Goal: Information Seeking & Learning: Learn about a topic

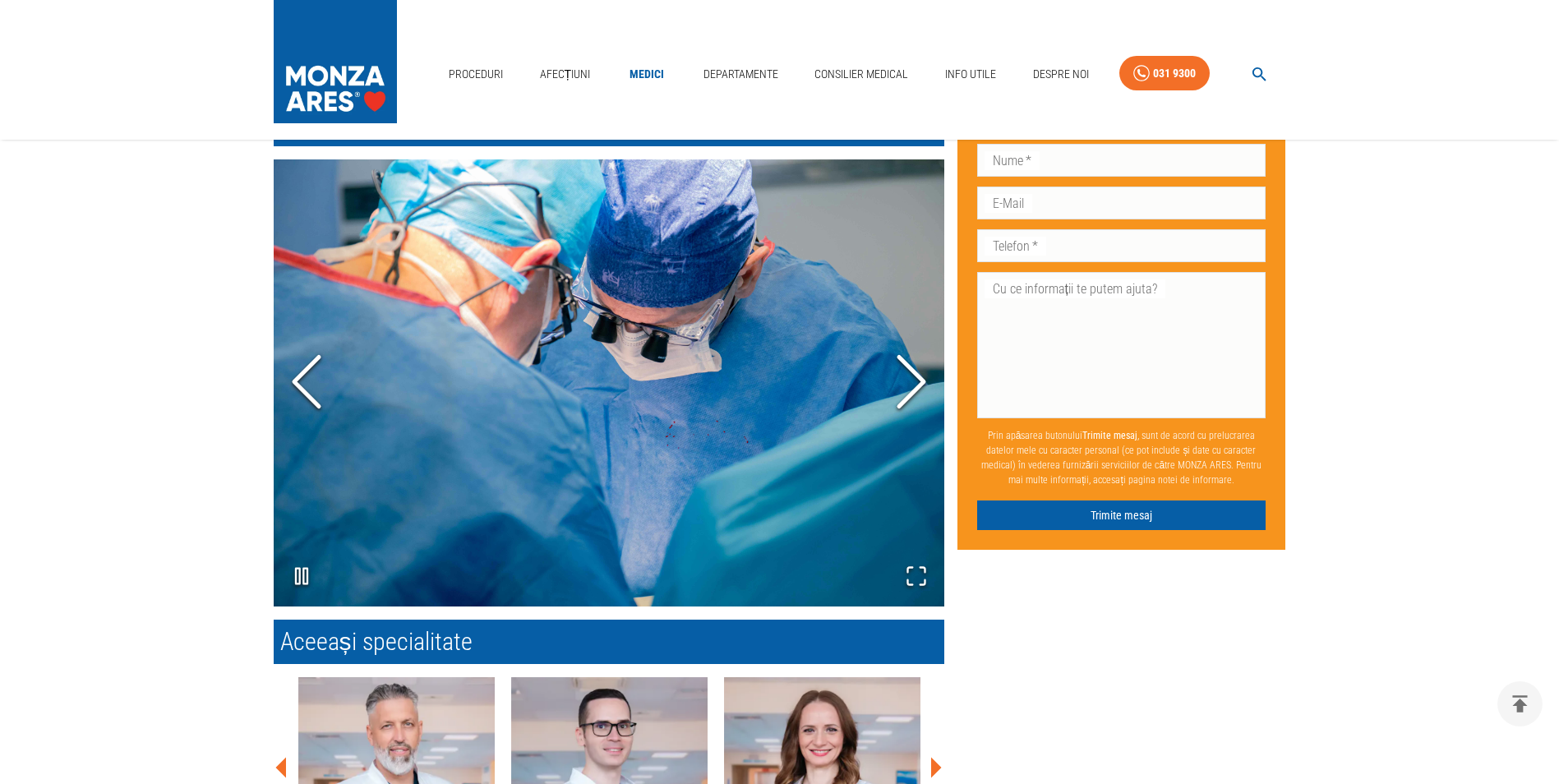
scroll to position [1221, 0]
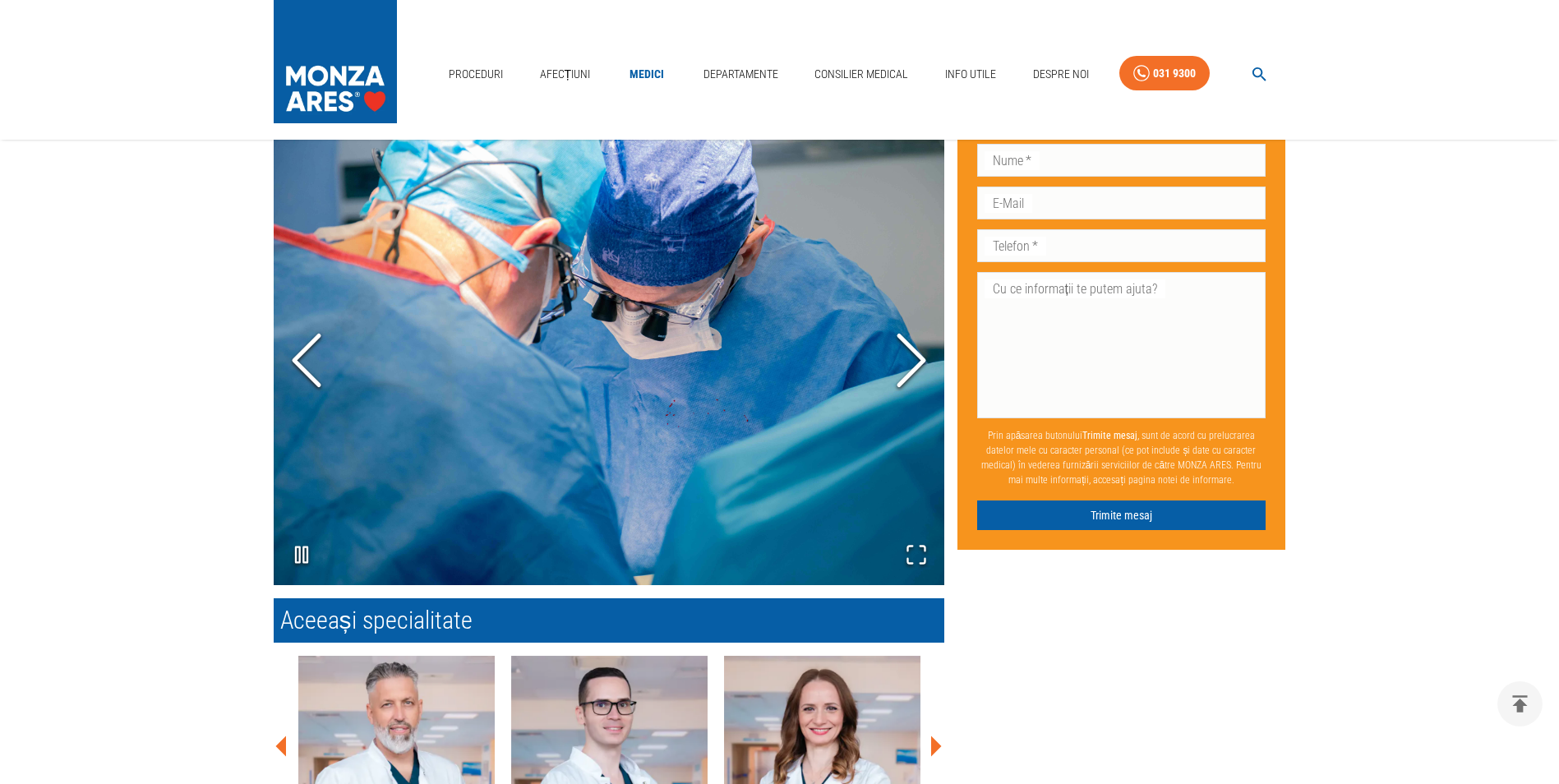
click at [321, 358] on icon "Previous Slide" at bounding box center [307, 360] width 49 height 99
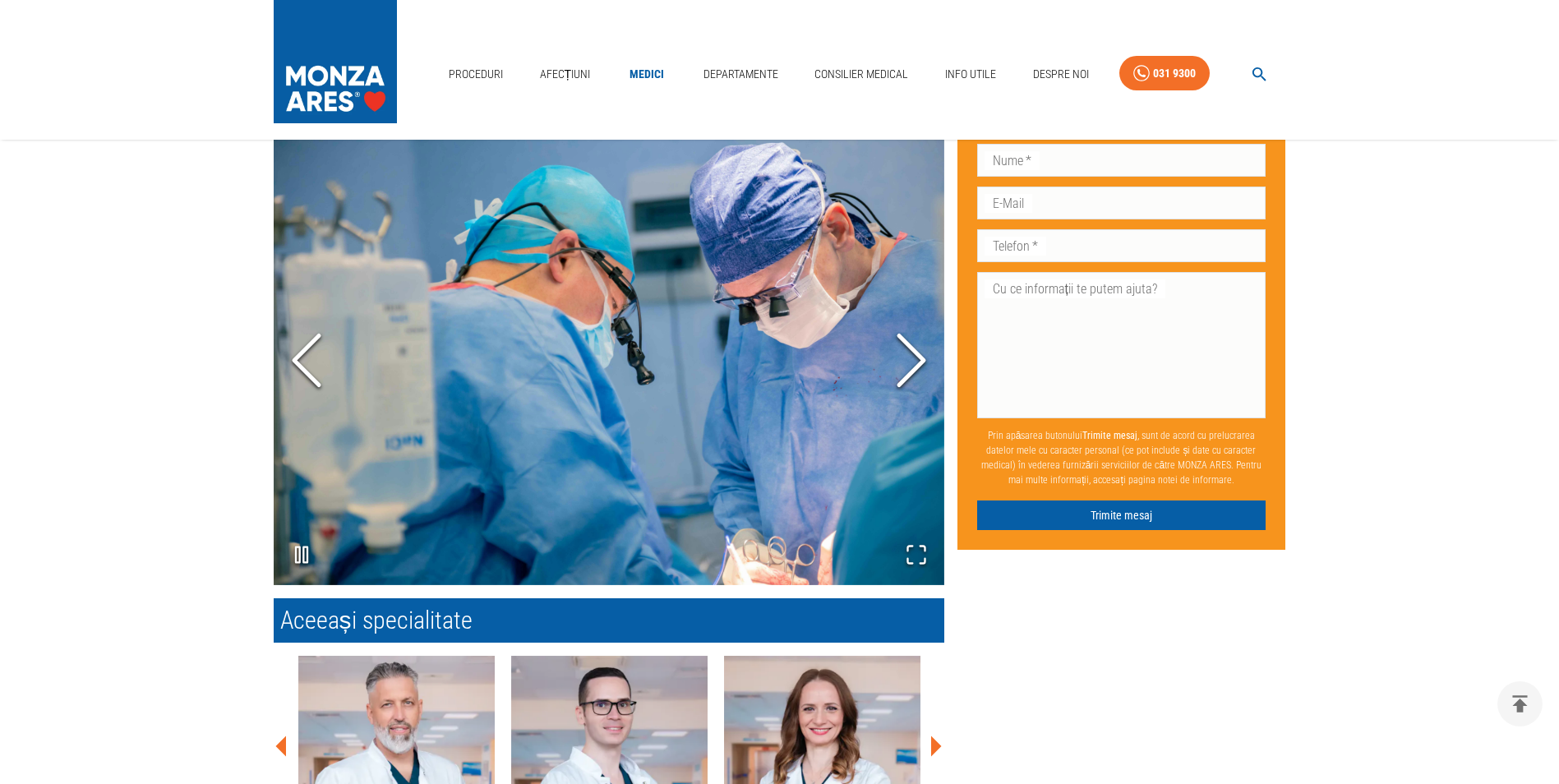
click at [318, 368] on icon "Previous Slide" at bounding box center [307, 360] width 49 height 99
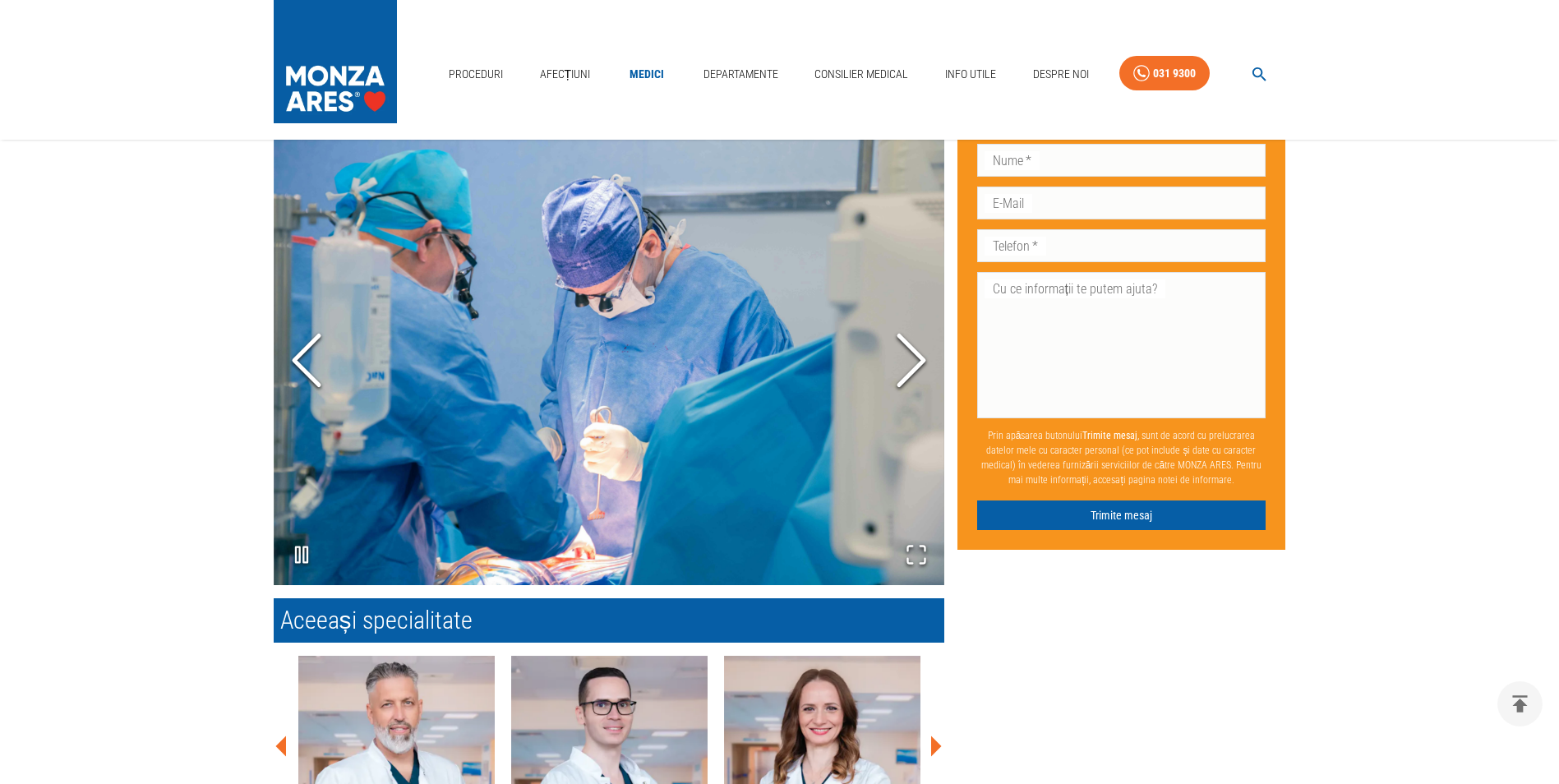
click at [318, 368] on icon "Previous Slide" at bounding box center [307, 360] width 49 height 99
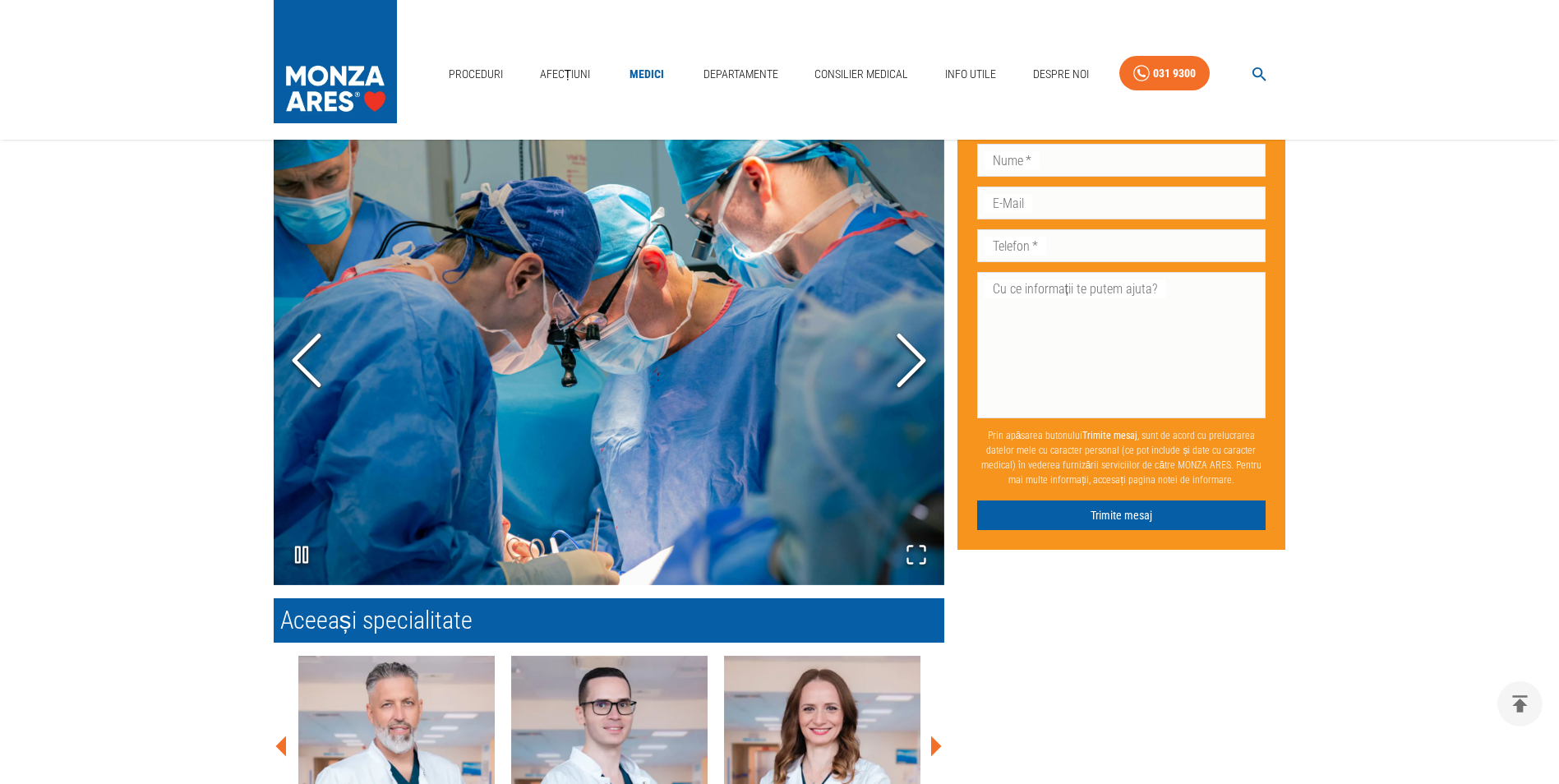
click at [318, 368] on icon "Previous Slide" at bounding box center [307, 360] width 49 height 99
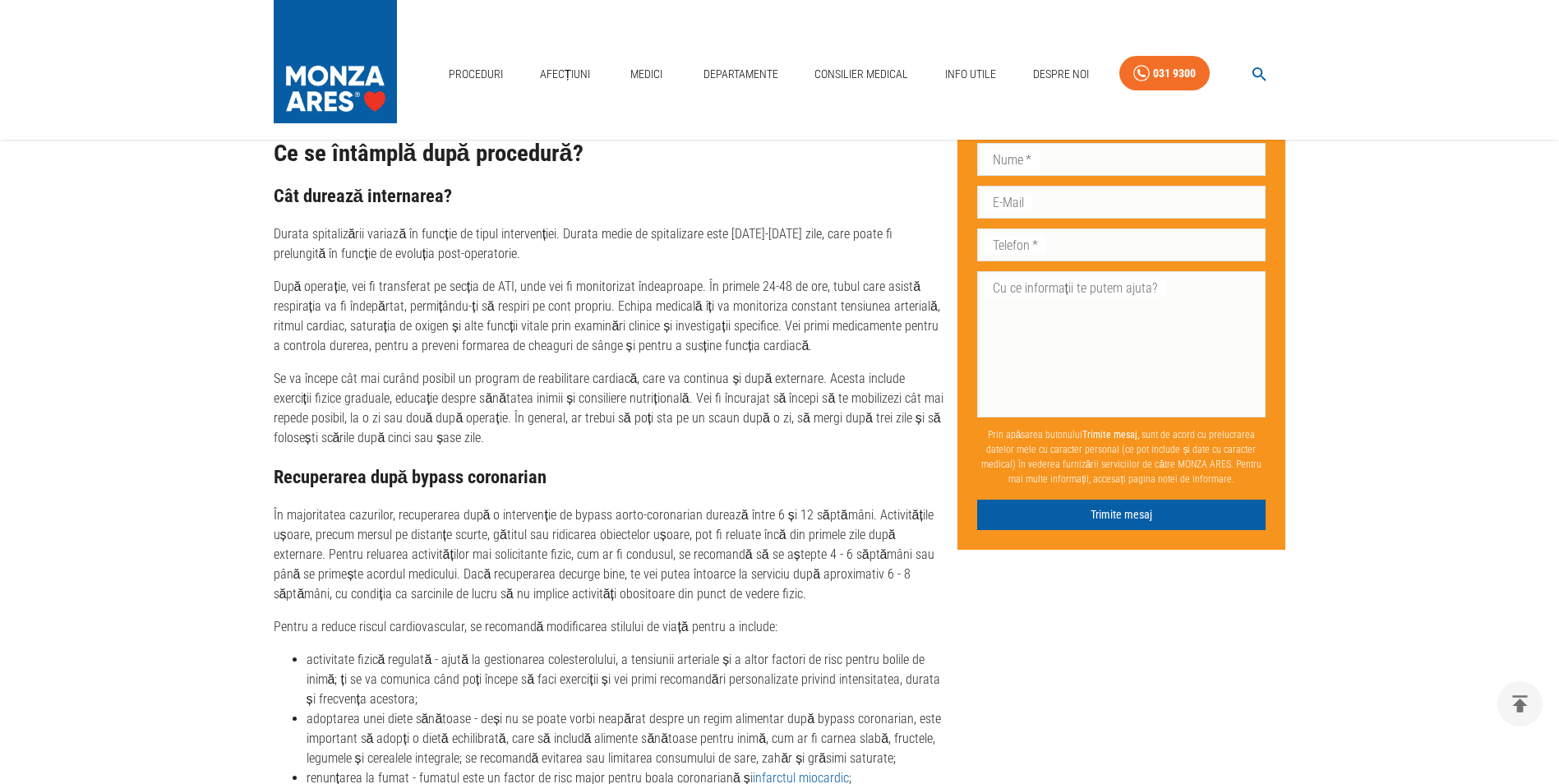
scroll to position [3369, 0]
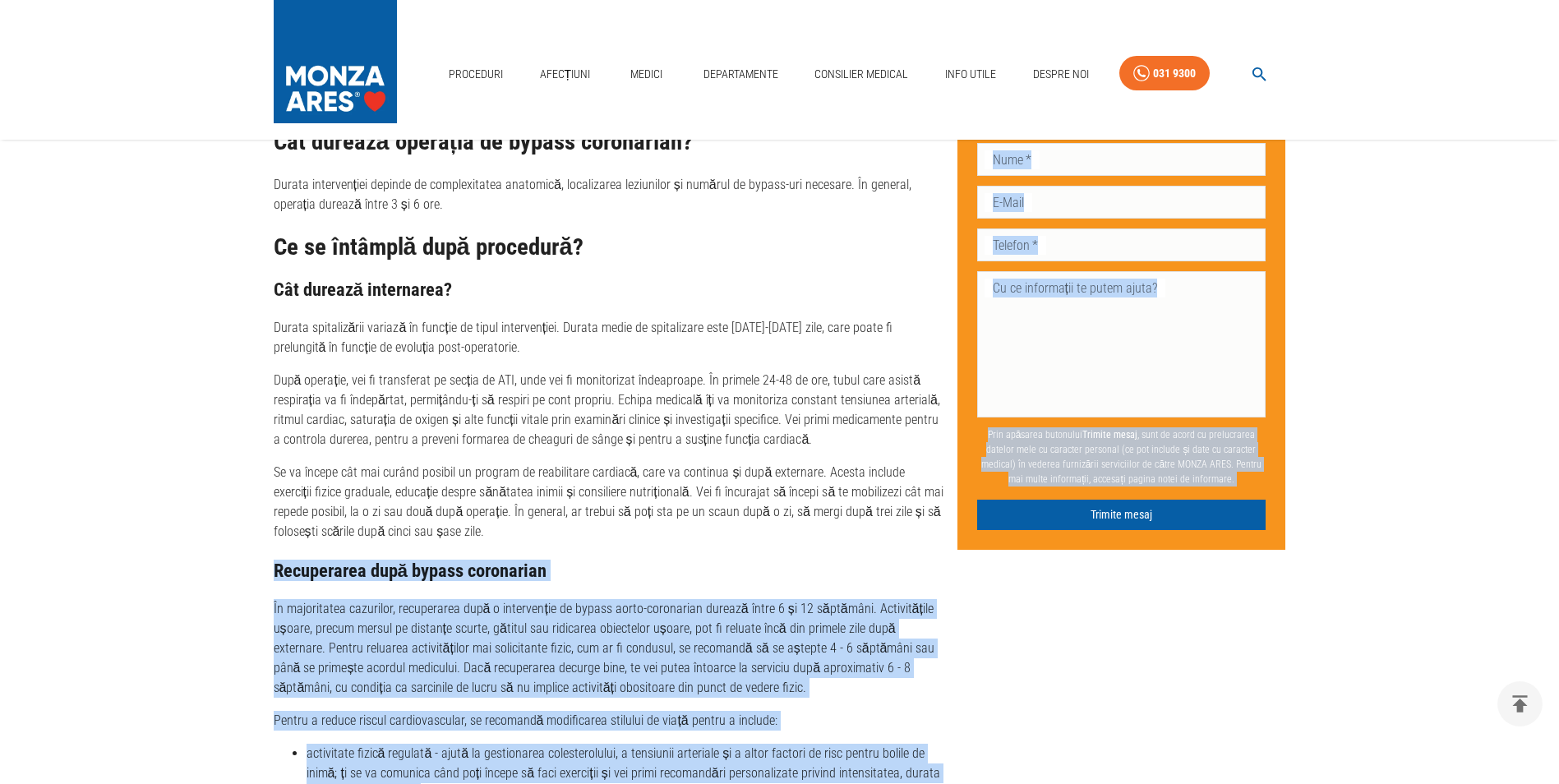
drag, startPoint x: 270, startPoint y: 568, endPoint x: 959, endPoint y: 716, distance: 704.7
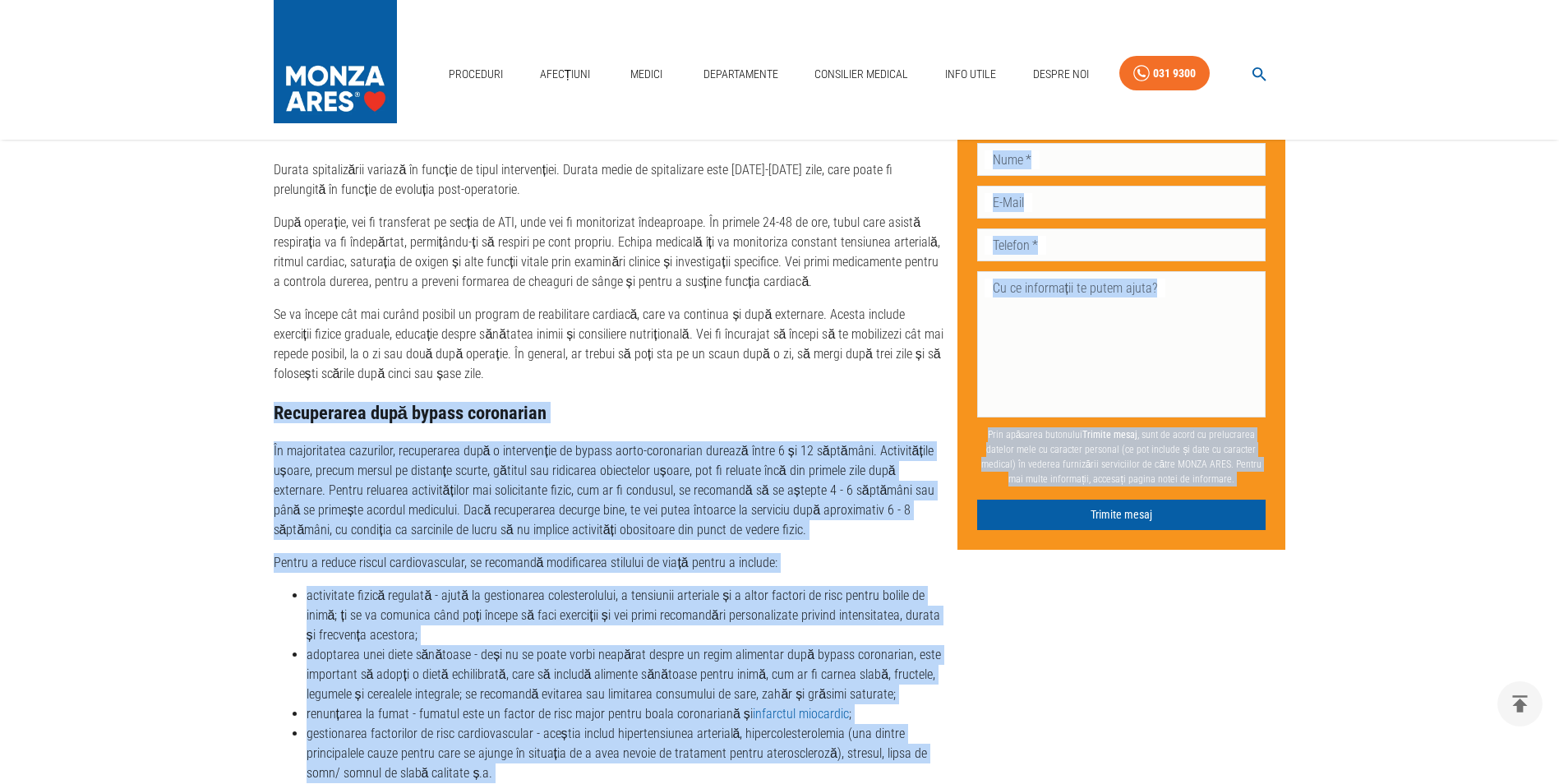
scroll to position [3533, 0]
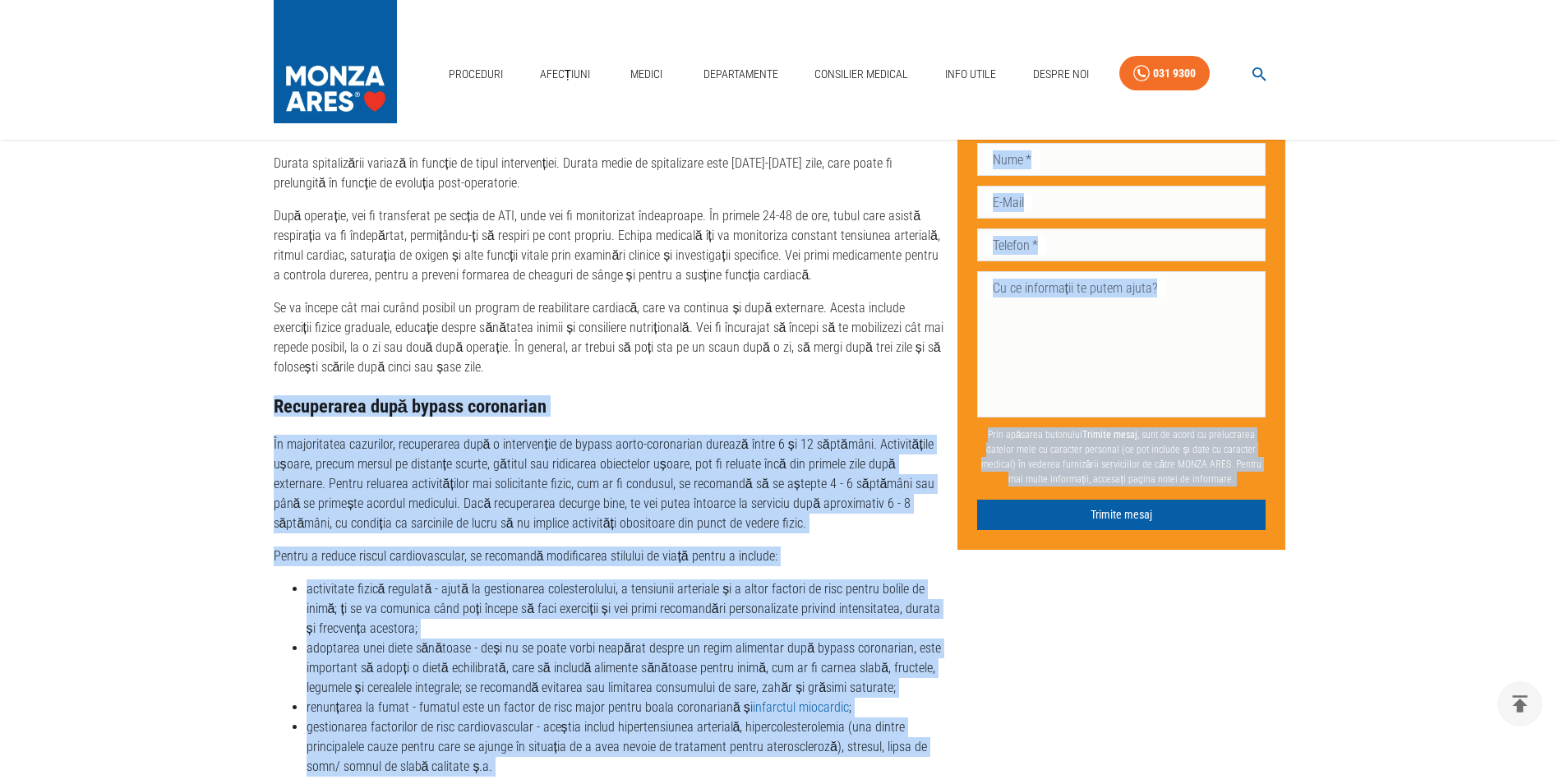
click at [274, 471] on p "În majoritatea cazurilor, recuperarea după o intervenție de bypass aorto-corona…" at bounding box center [609, 484] width 670 height 99
drag, startPoint x: 278, startPoint y: 400, endPoint x: 987, endPoint y: 641, distance: 748.8
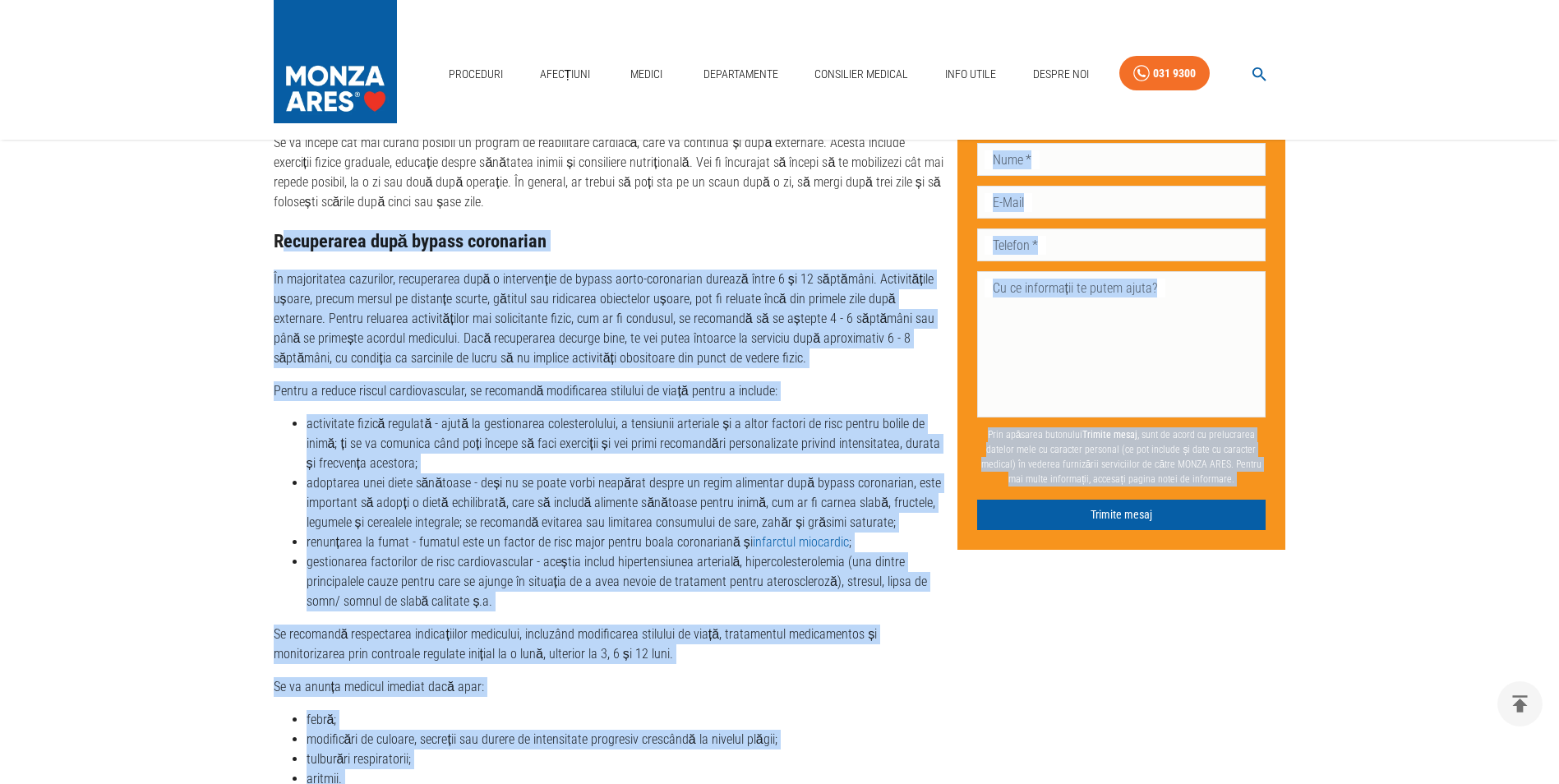
scroll to position [3697, 0]
click at [598, 688] on p "Se va anunța medicul imediat dacă apar:" at bounding box center [609, 687] width 670 height 20
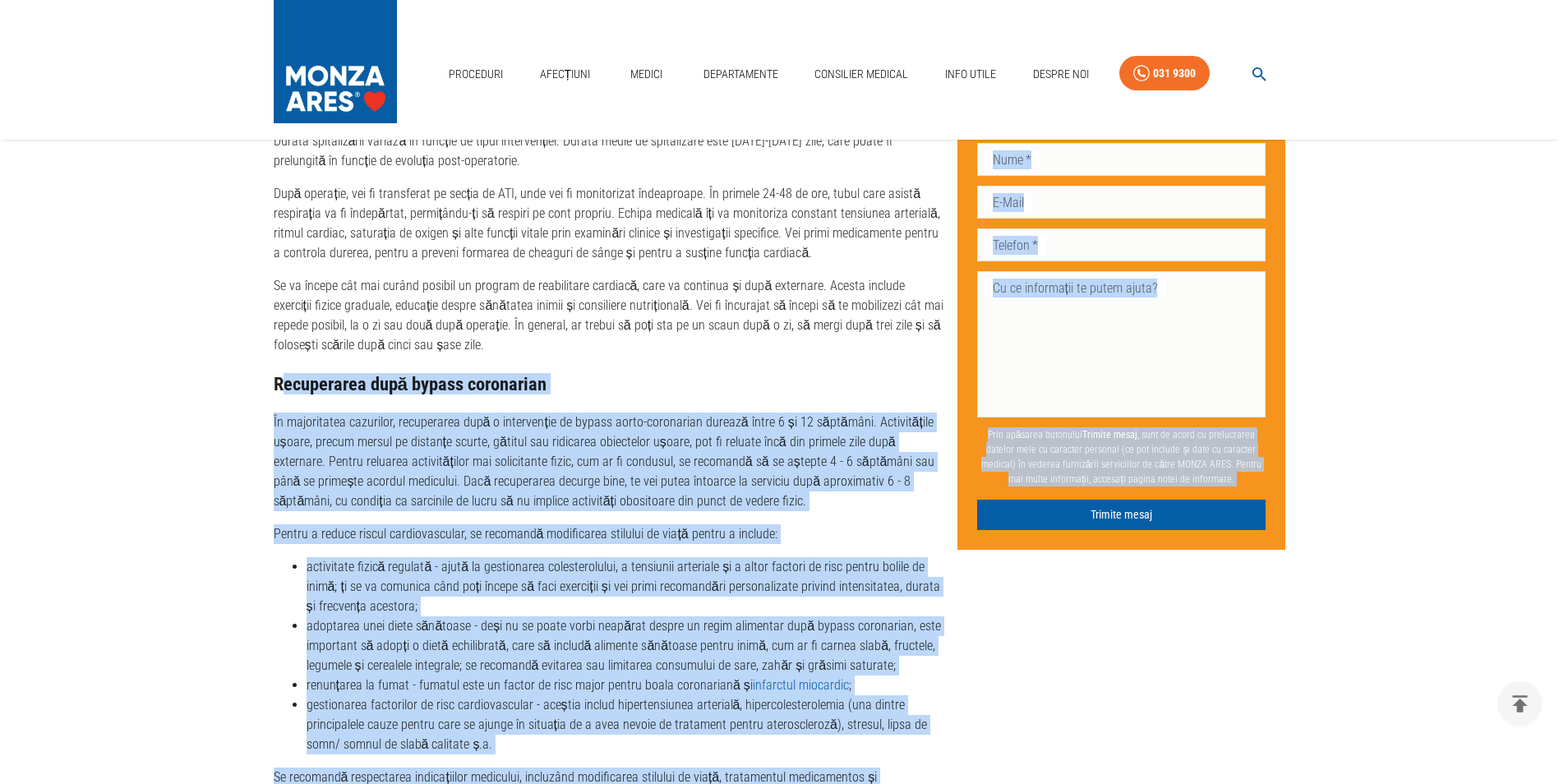
scroll to position [3533, 0]
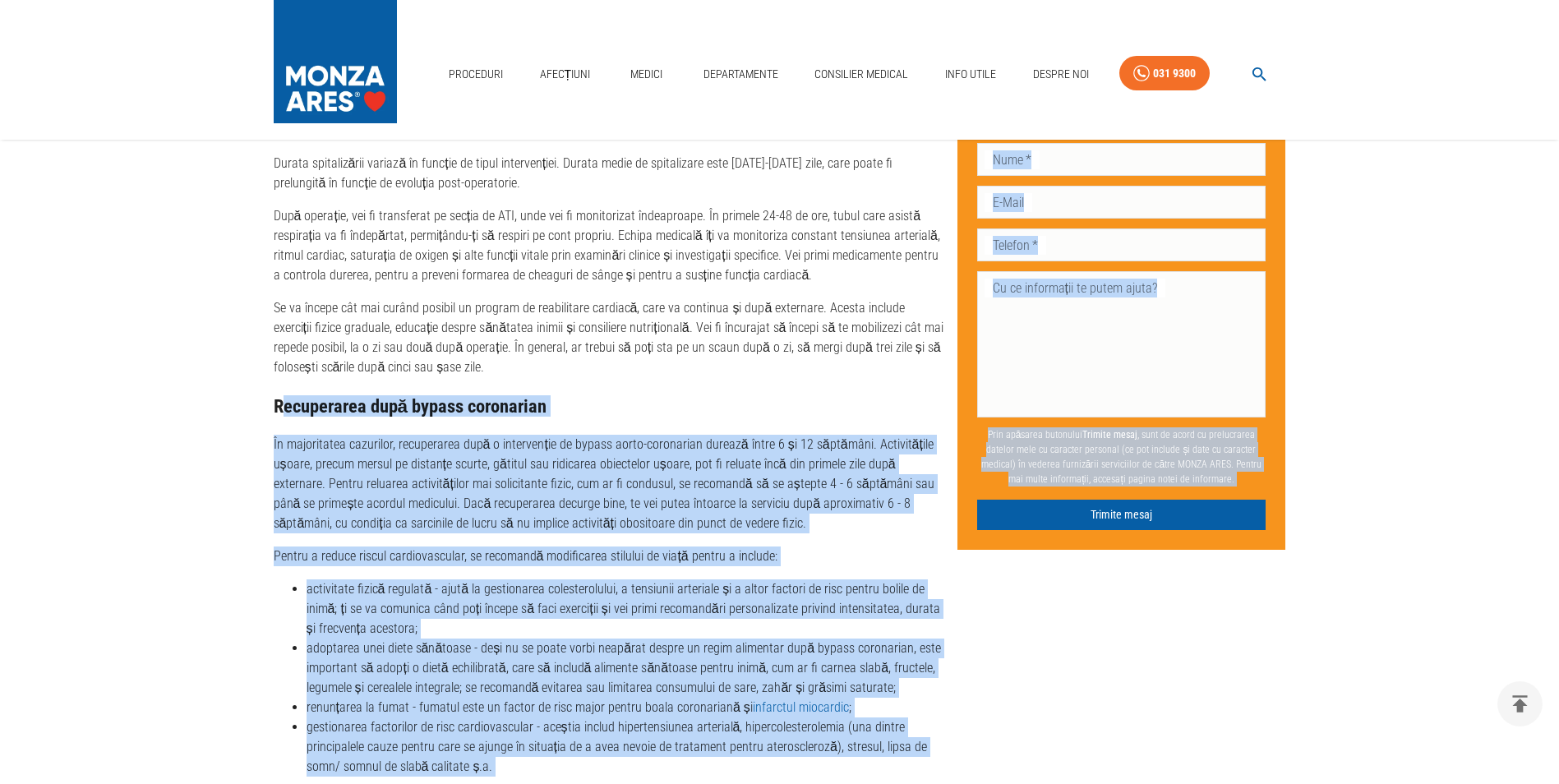
click at [297, 466] on p "În majoritatea cazurilor, recuperarea după o intervenție de bypass aorto-corona…" at bounding box center [609, 484] width 670 height 99
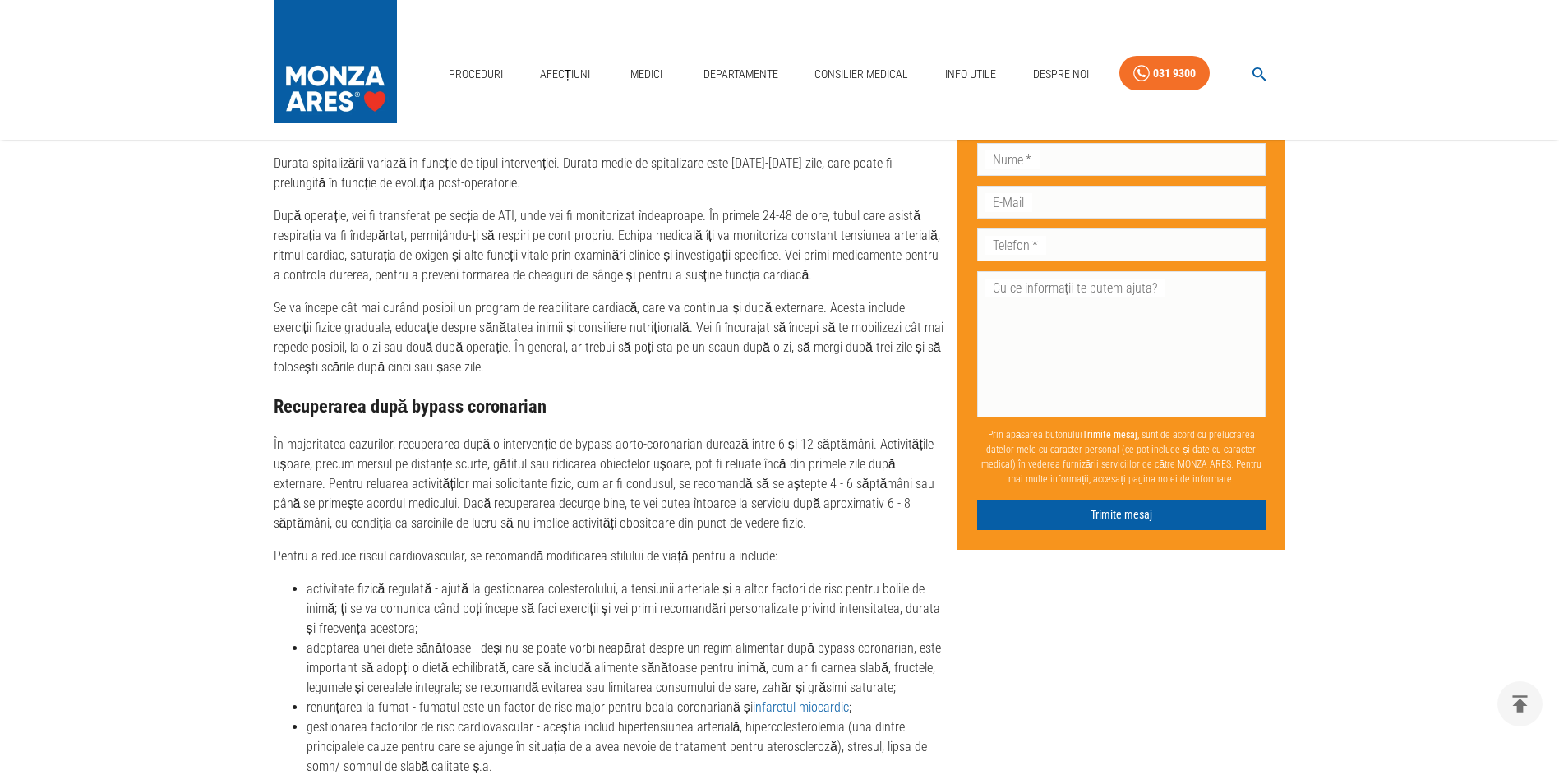
drag, startPoint x: 276, startPoint y: 401, endPoint x: 888, endPoint y: 687, distance: 675.5
click at [888, 687] on div "Intervenția chirurgicală se realizează în sala de operații, sub anestezie gener…" at bounding box center [609, 420] width 670 height 1396
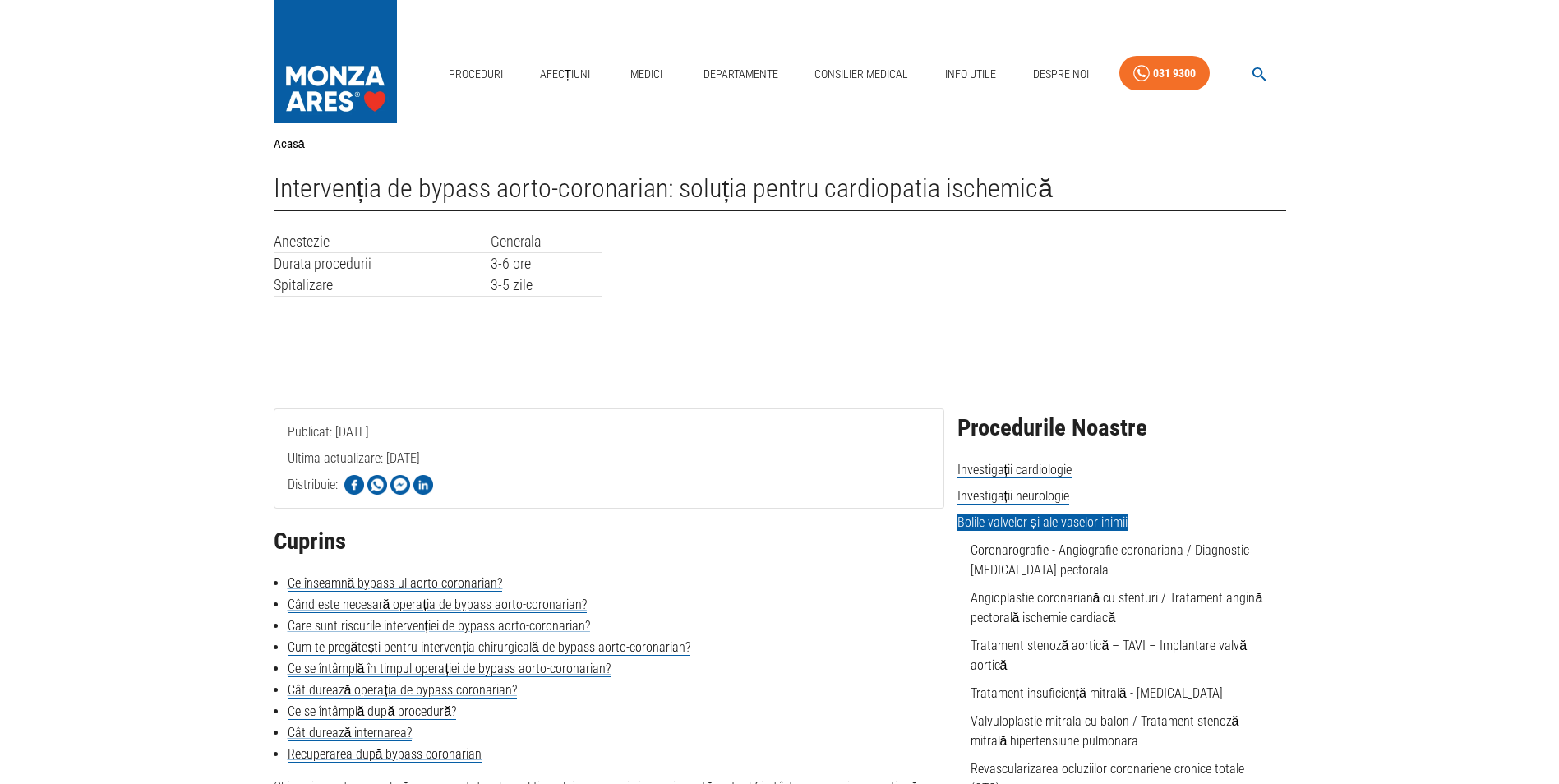
scroll to position [0, 0]
